Goal: Navigation & Orientation: Find specific page/section

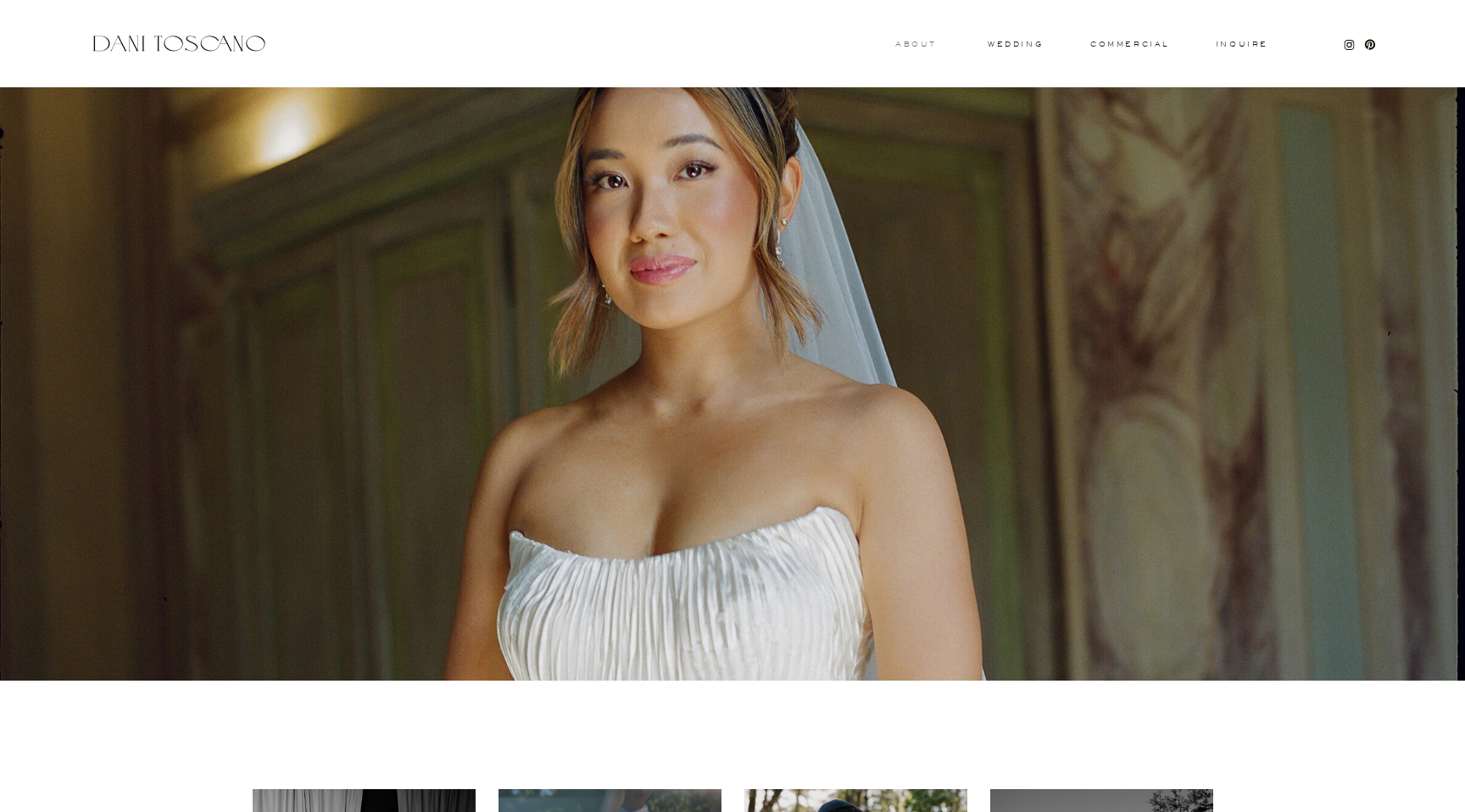
click at [917, 42] on h3 "About" at bounding box center [913, 44] width 37 height 6
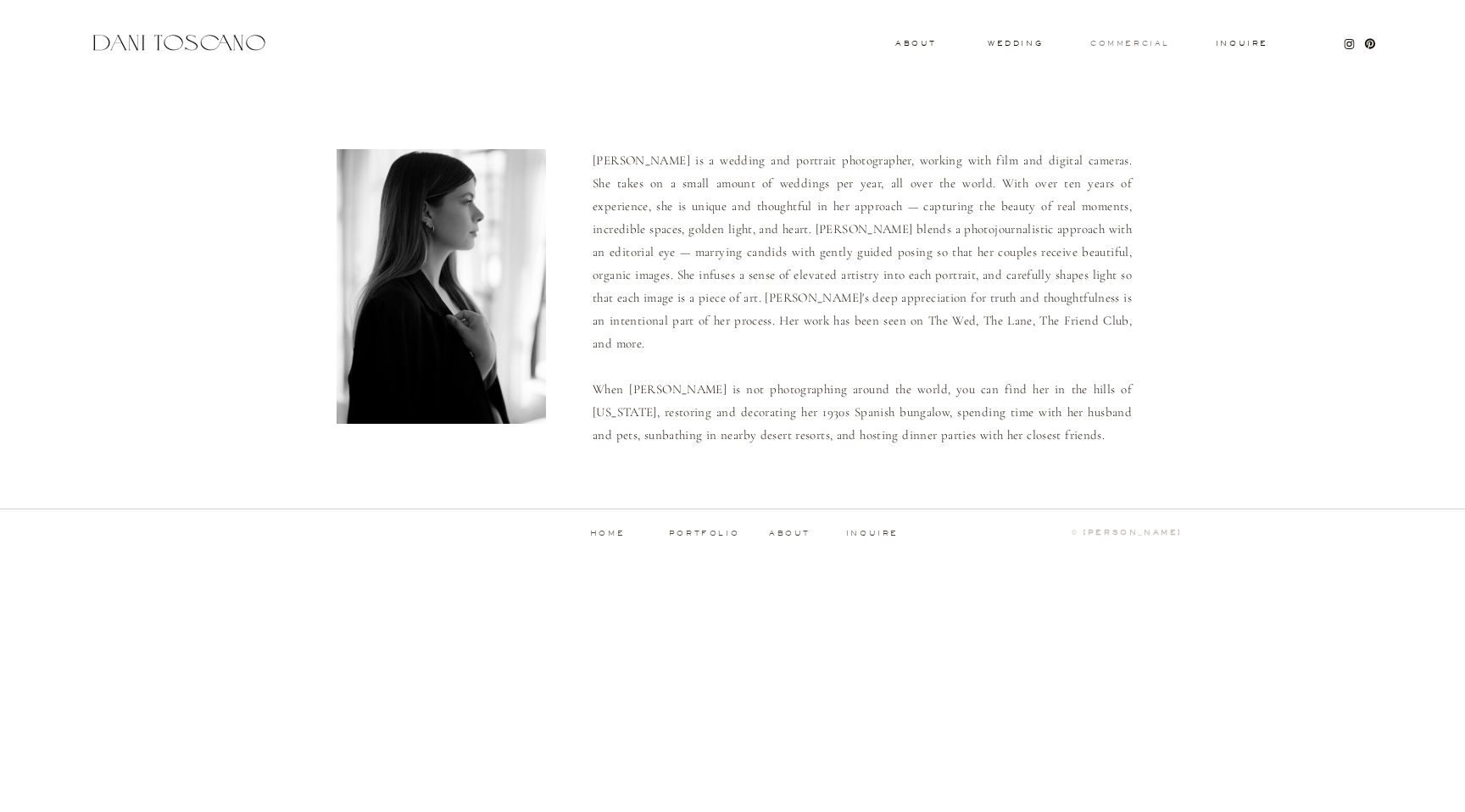
click at [1166, 43] on h3 "commercial" at bounding box center [1130, 43] width 78 height 7
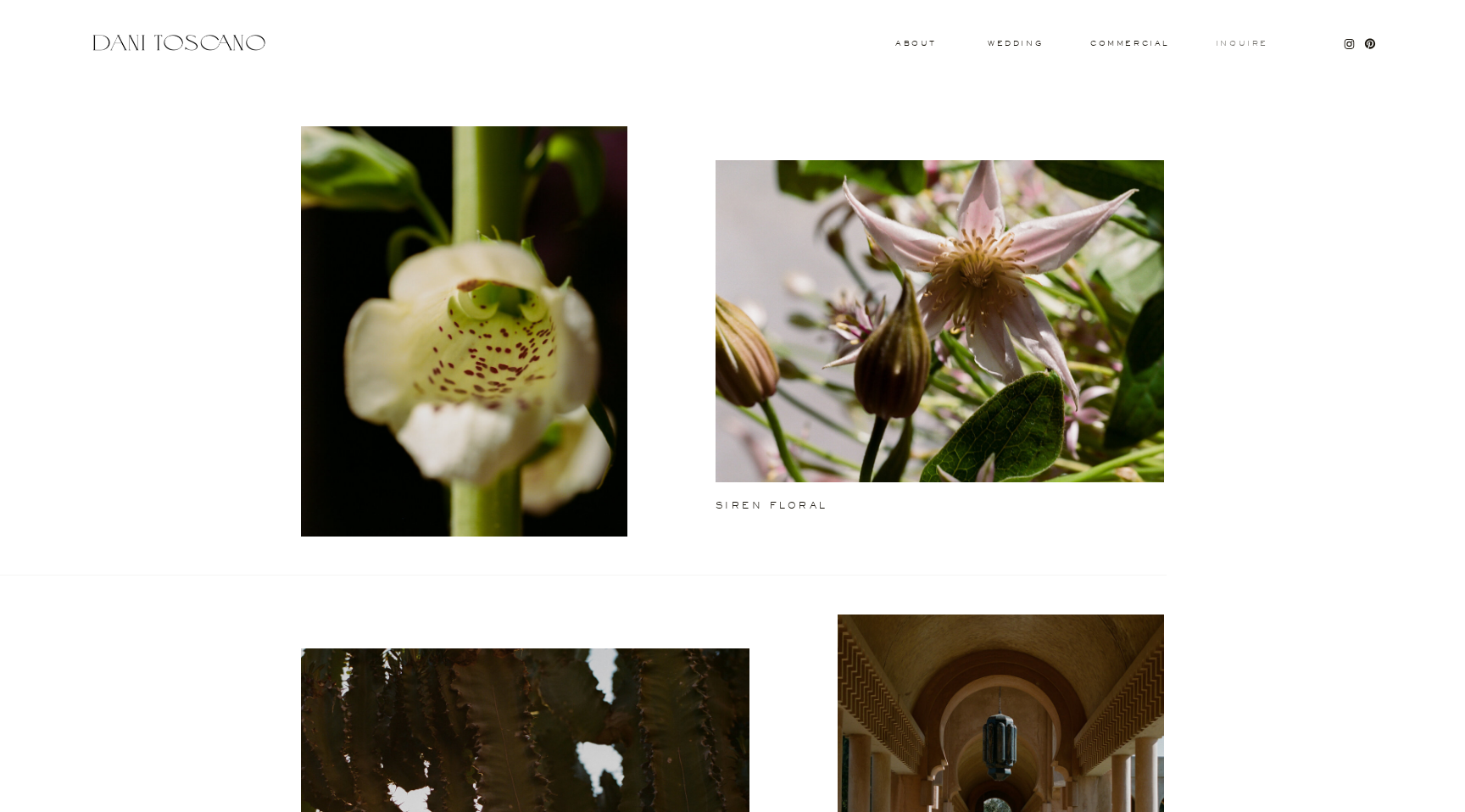
click at [1230, 42] on h3 "Inquire" at bounding box center [1242, 44] width 54 height 9
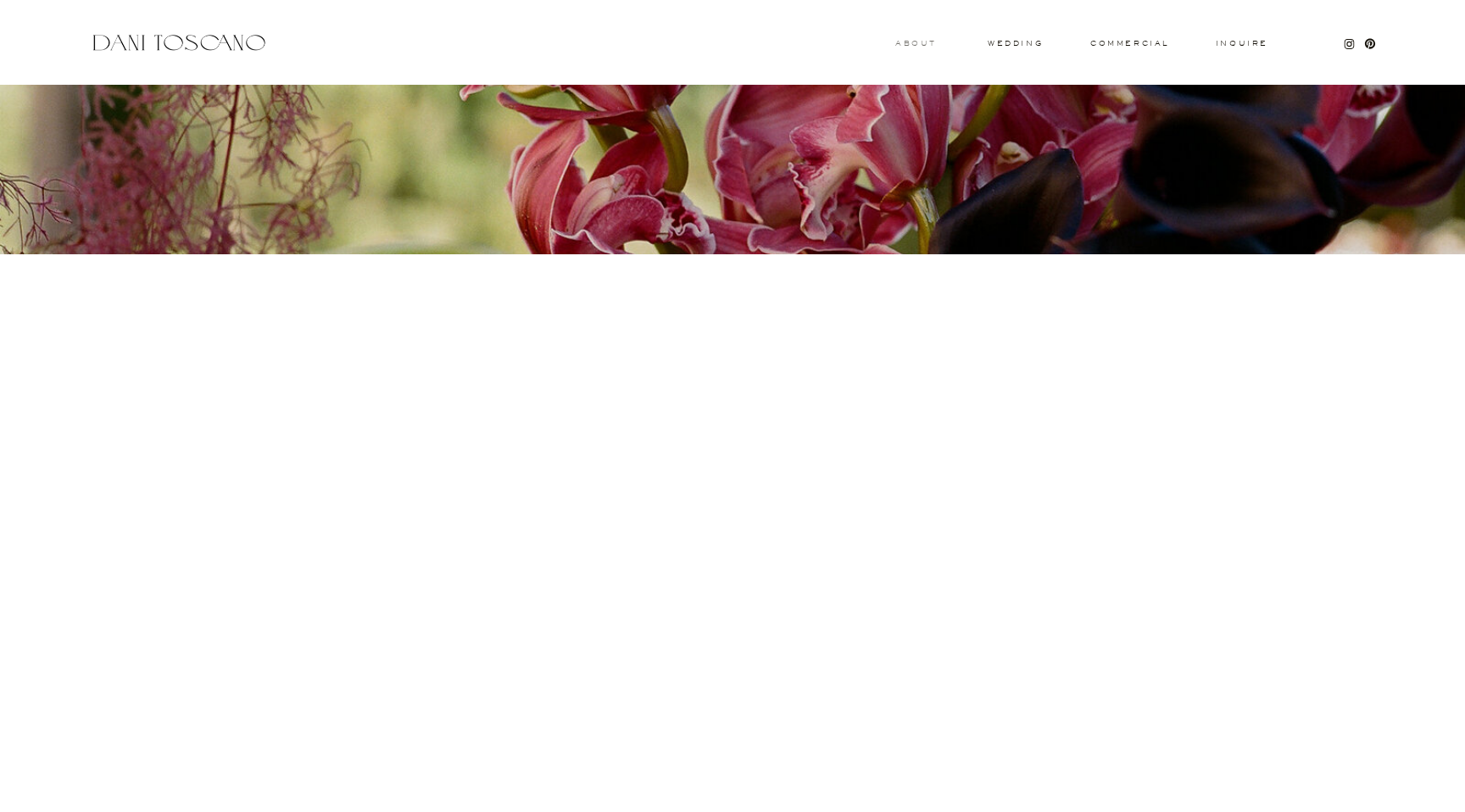
click at [925, 44] on h3 "About" at bounding box center [913, 43] width 37 height 6
